Goal: Transaction & Acquisition: Purchase product/service

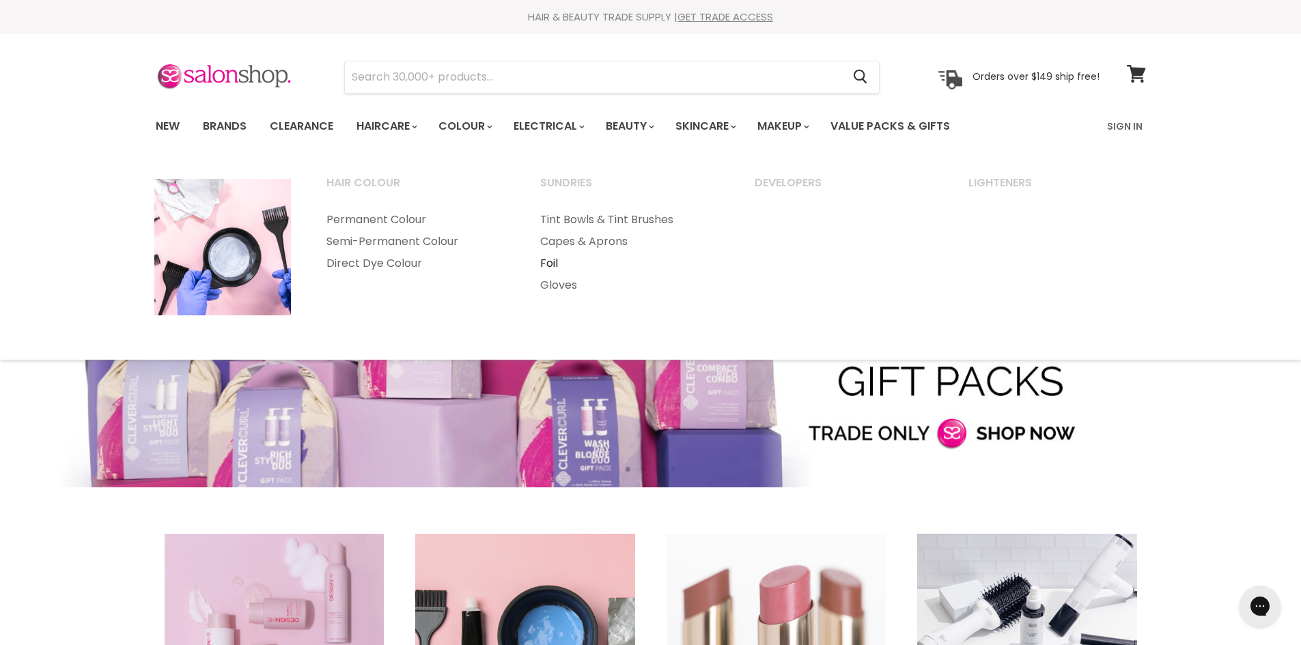
click at [553, 264] on link "Foil" at bounding box center [629, 264] width 212 height 22
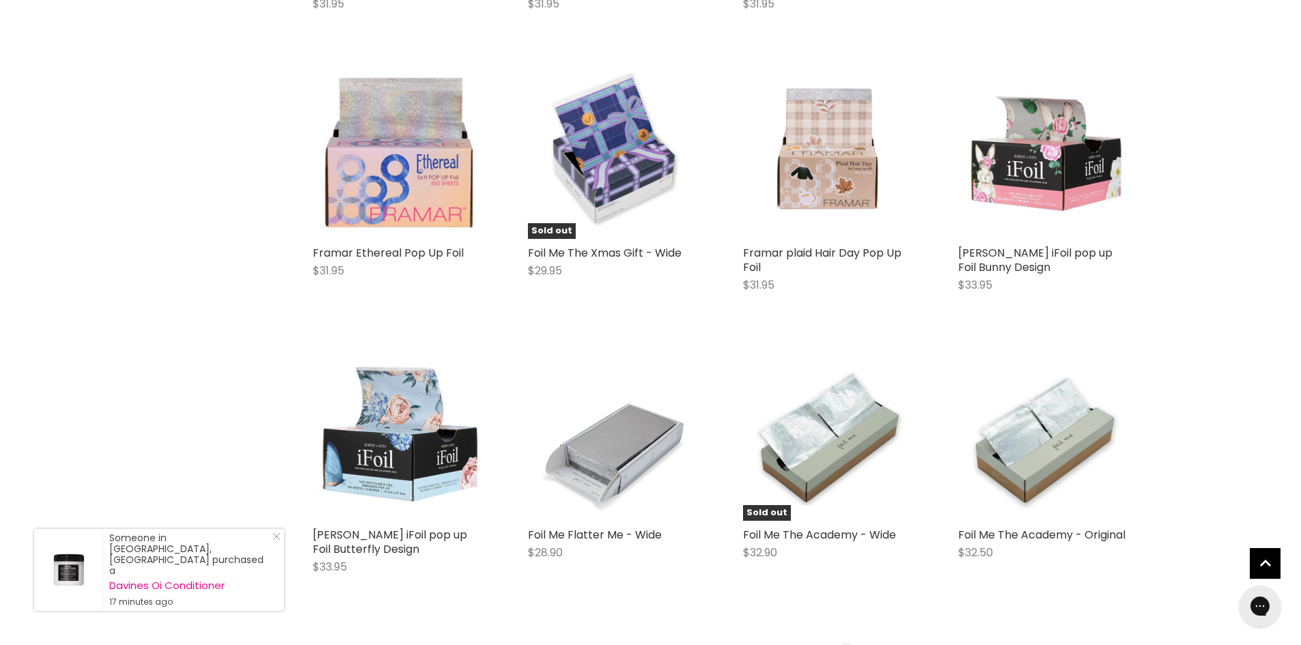
scroll to position [2458, 0]
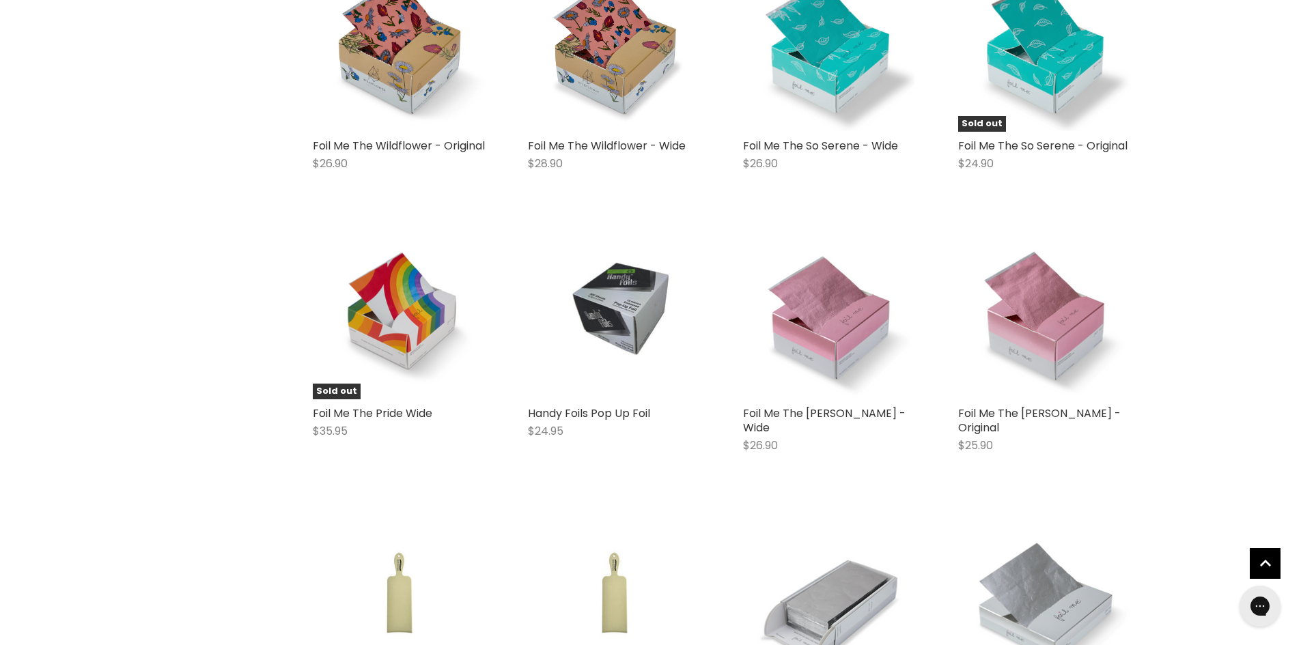
scroll to position [6419, 0]
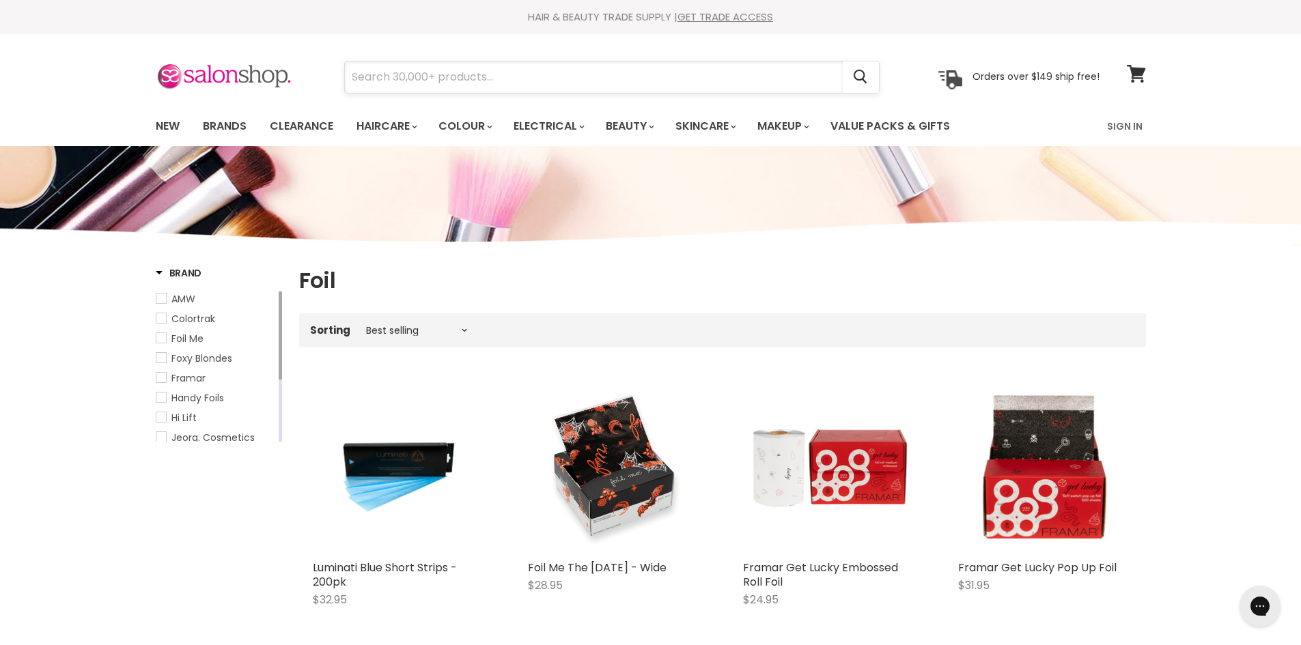
click at [473, 80] on input "Search" at bounding box center [594, 76] width 498 height 31
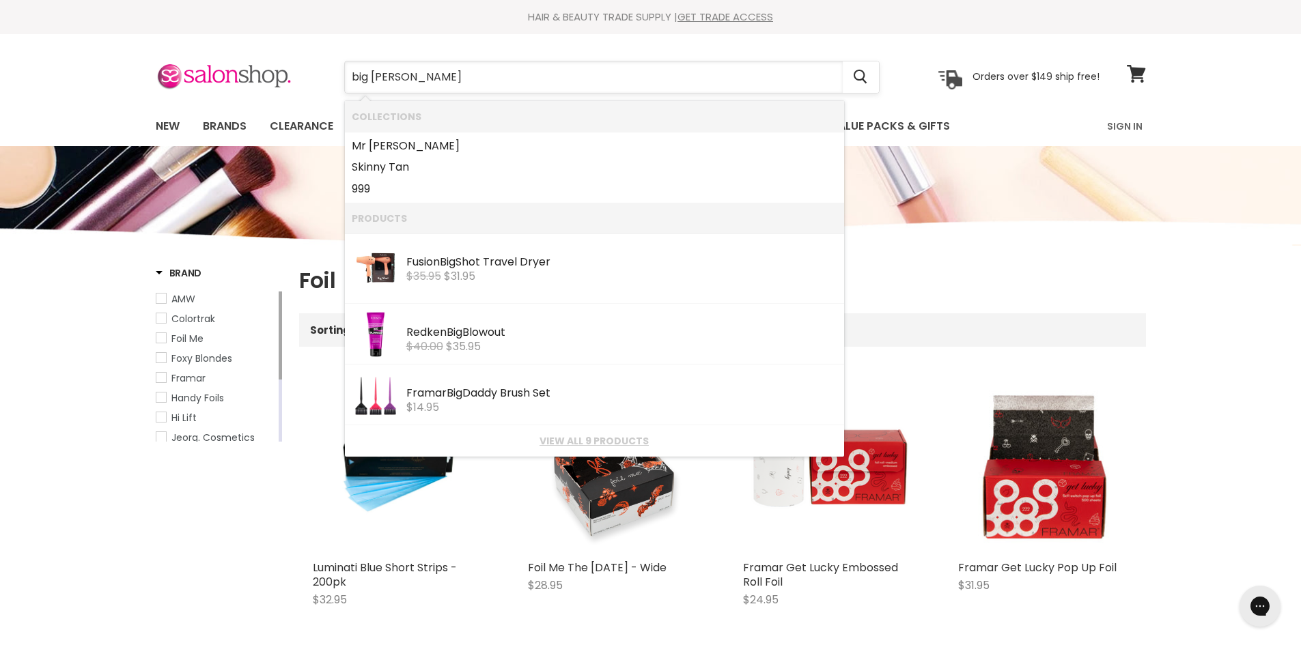
type input "big poppa"
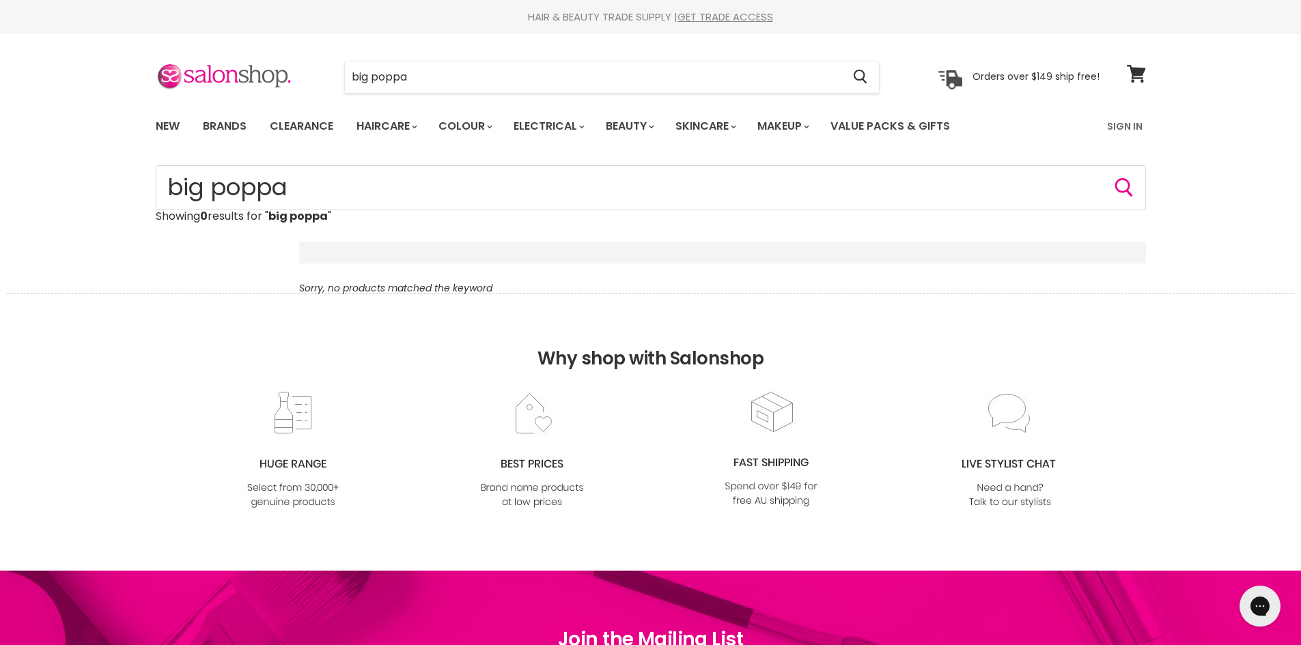
click at [389, 78] on input "big poppa" at bounding box center [594, 76] width 498 height 31
click at [460, 83] on input "big poppa" at bounding box center [594, 76] width 498 height 31
type input "big pop"
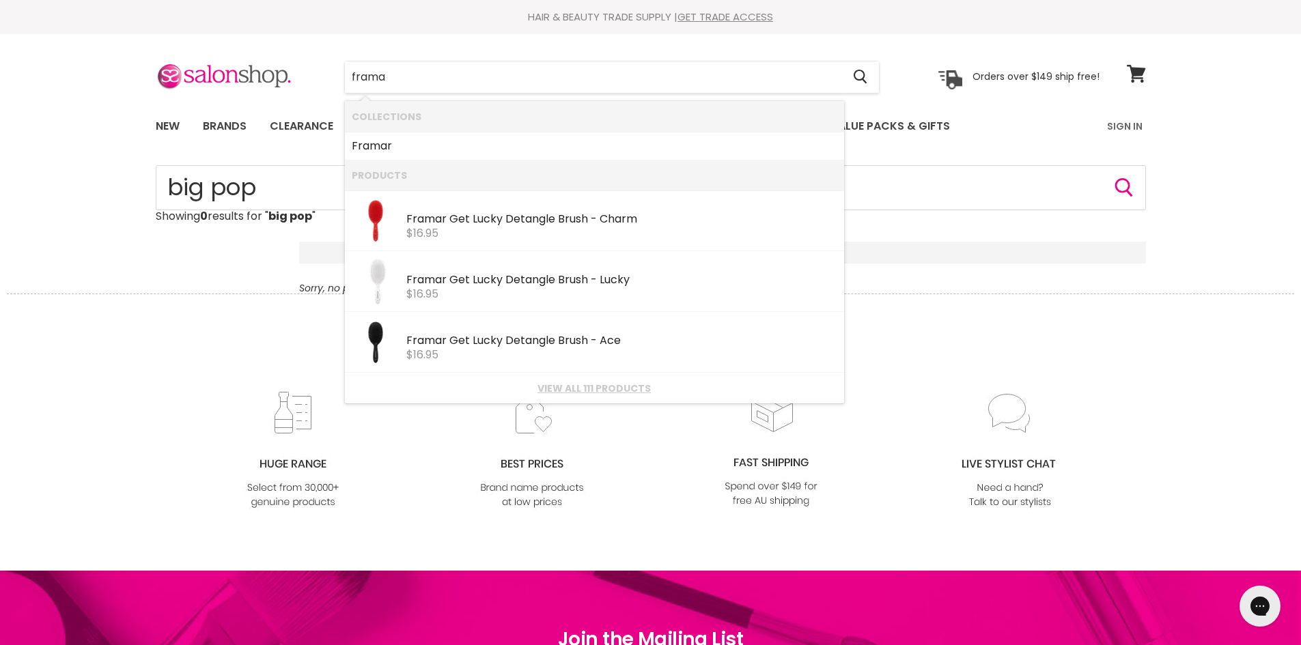
type input "framar"
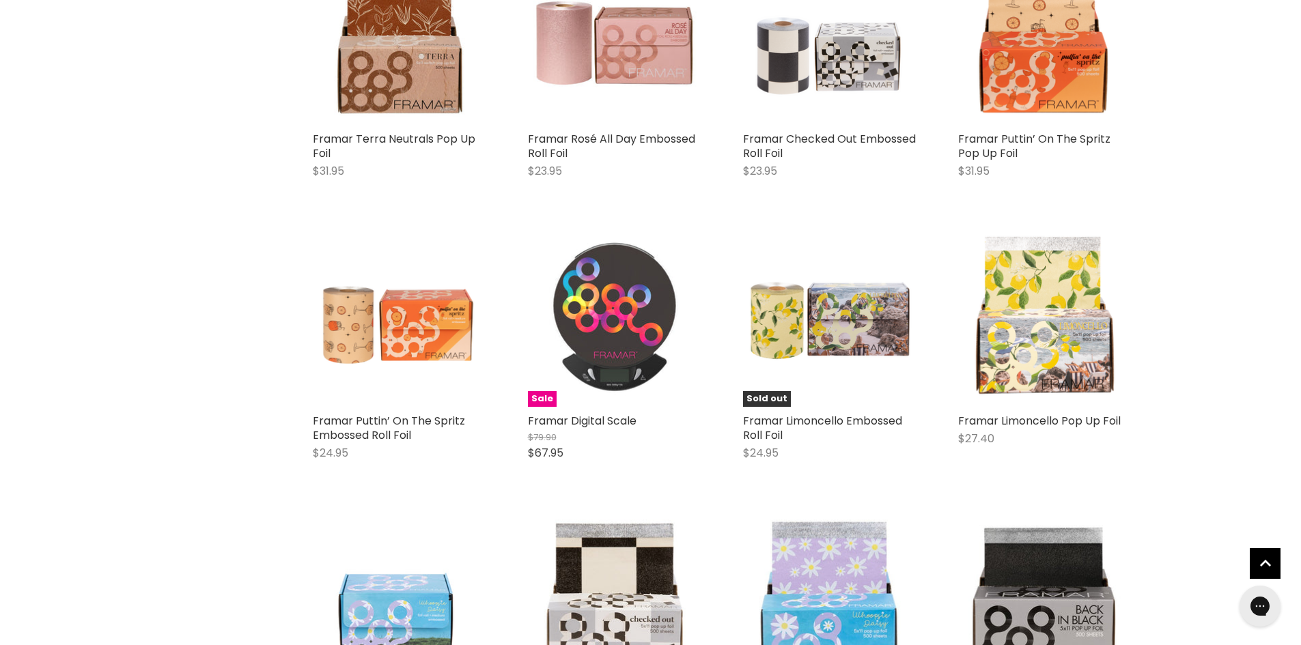
scroll to position [1502, 0]
